Goal: Go to known website: Access a specific website the user already knows

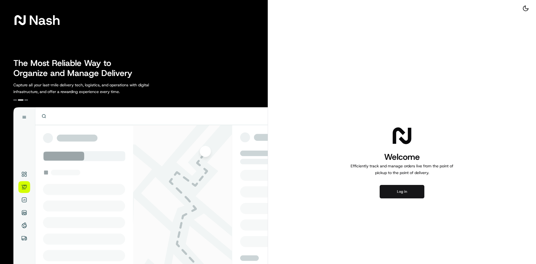
click at [386, 195] on button "Log in" at bounding box center [402, 191] width 45 height 13
